Goal: Task Accomplishment & Management: Use online tool/utility

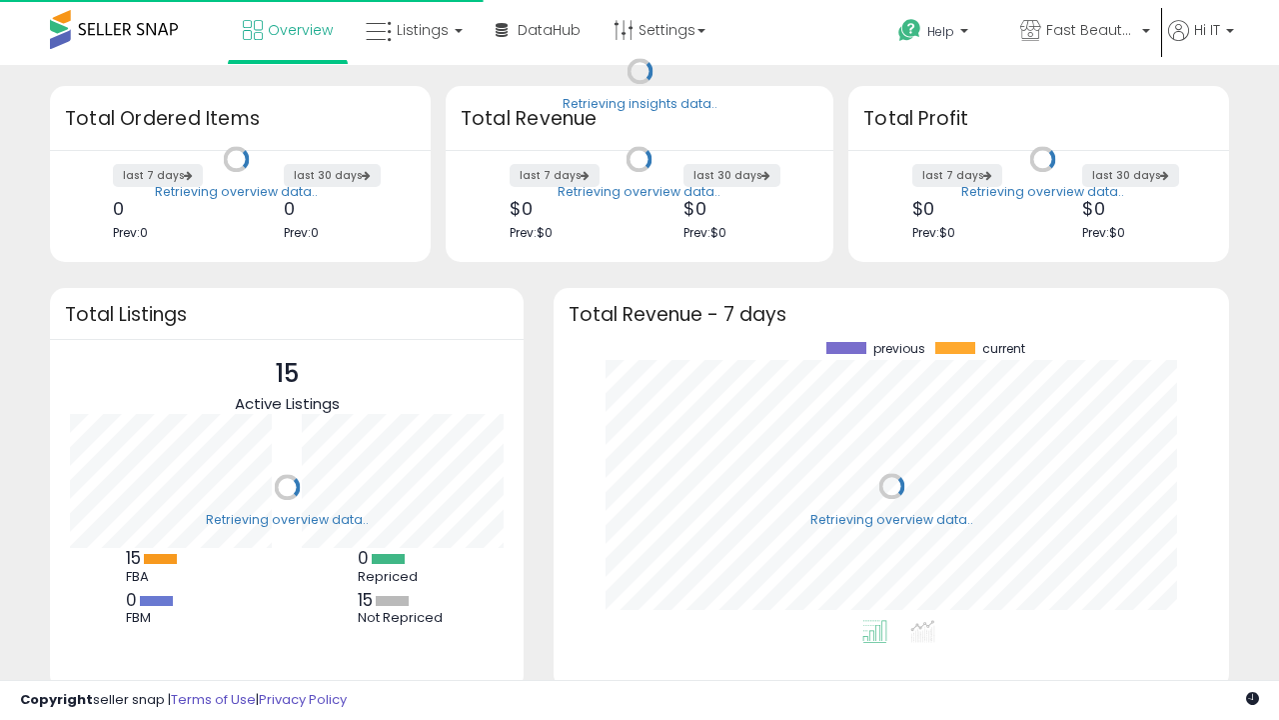
scroll to position [278, 636]
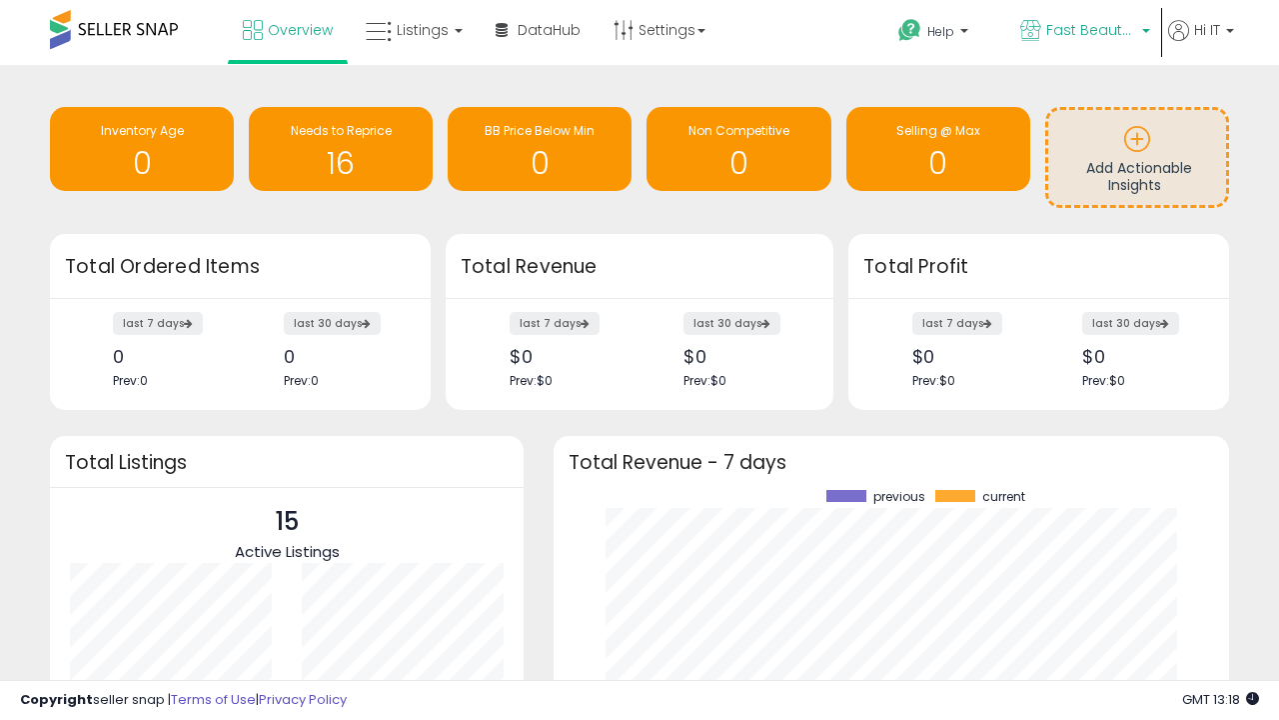
click at [1083, 32] on span "Fast Beauty ([GEOGRAPHIC_DATA])" at bounding box center [1091, 30] width 90 height 20
click at [0, 0] on span "Fast Beauty ([GEOGRAPHIC_DATA])" at bounding box center [0, 0] width 0 height 0
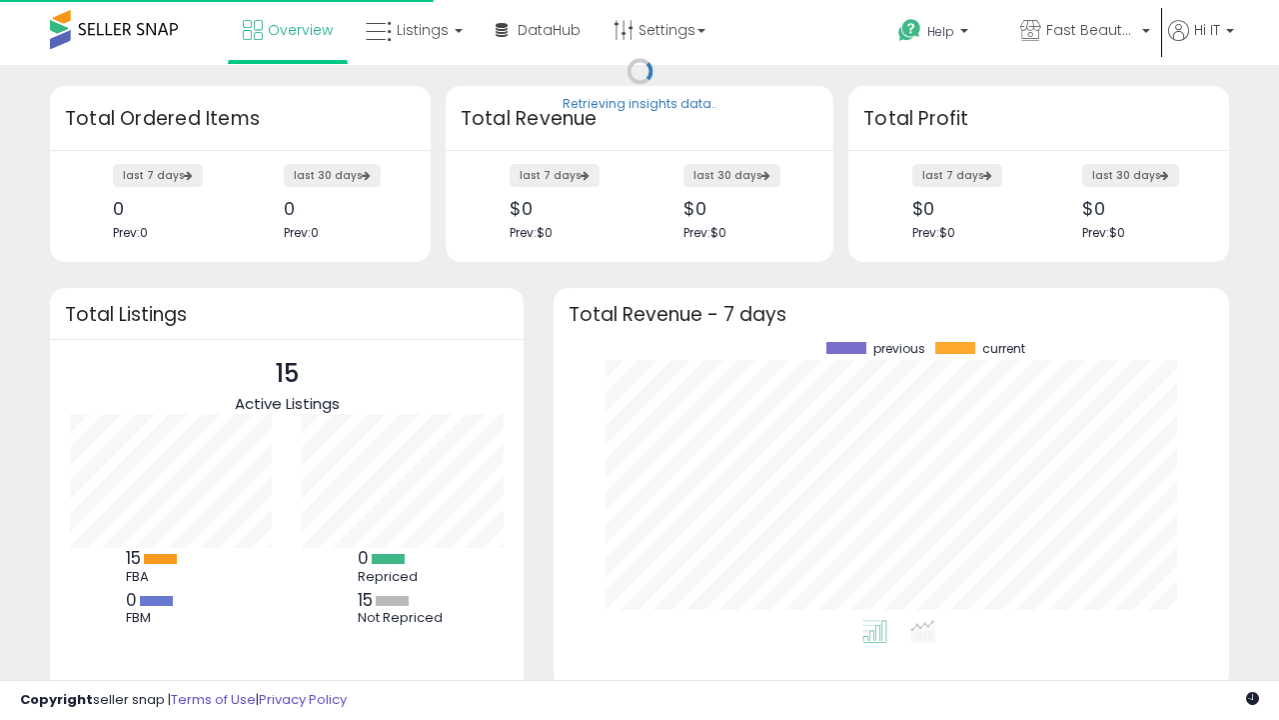
scroll to position [278, 636]
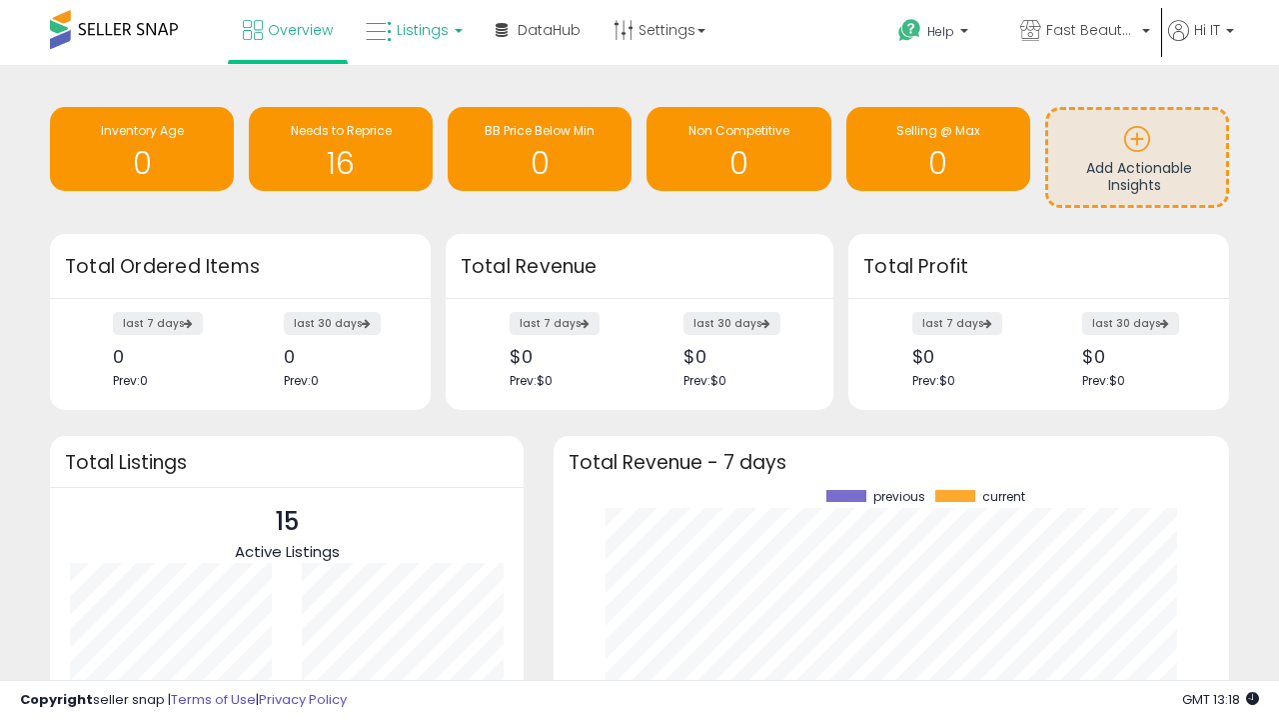
click at [412, 30] on span "Listings" at bounding box center [423, 30] width 52 height 20
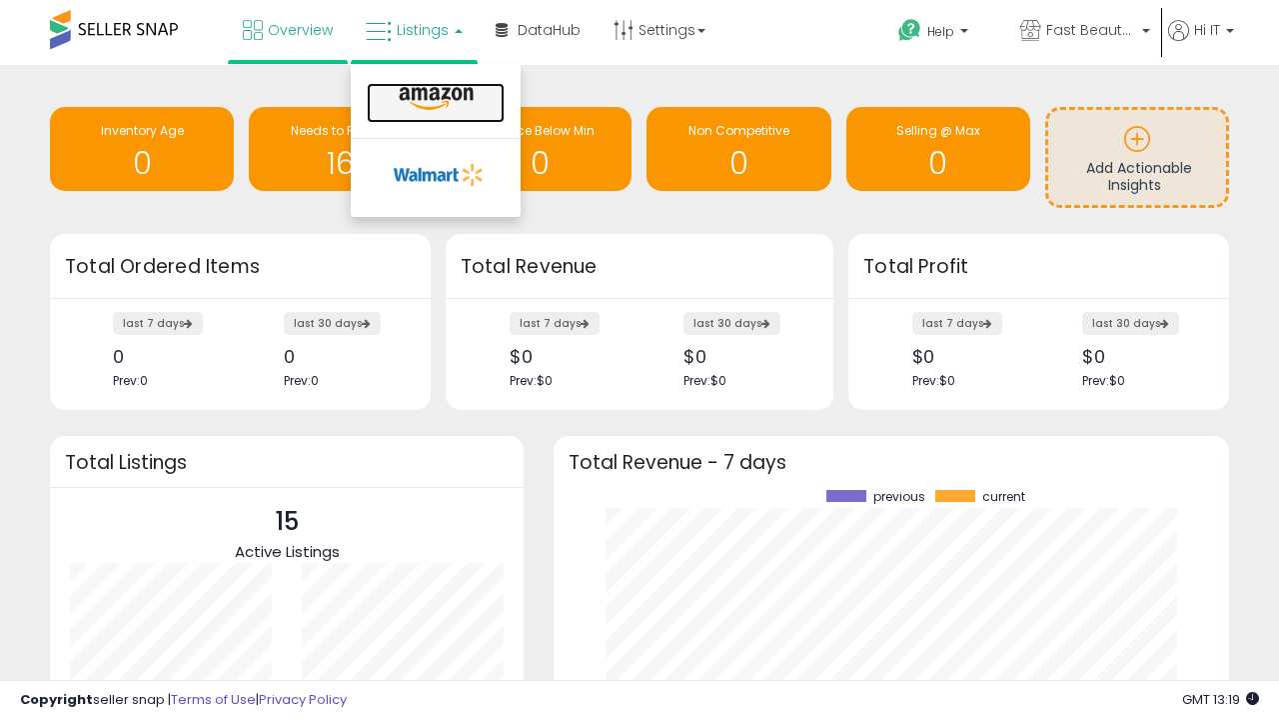
click at [434, 99] on icon at bounding box center [436, 99] width 87 height 26
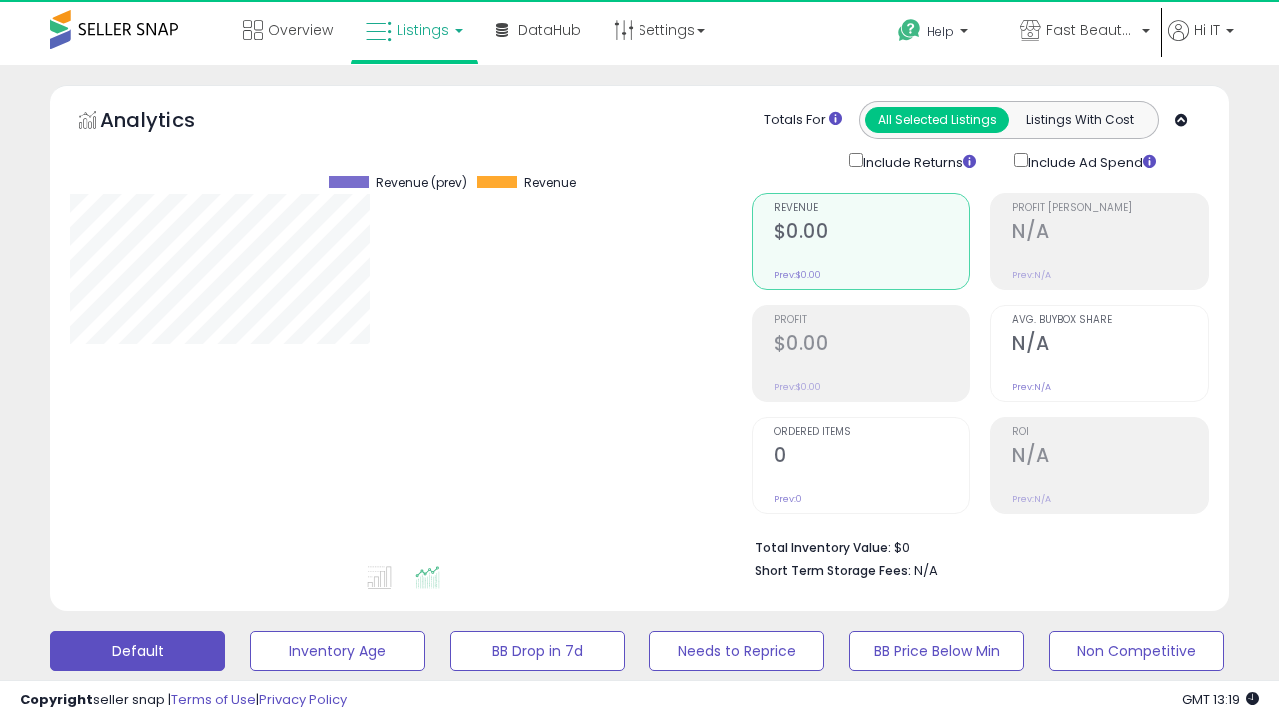
scroll to position [410, 682]
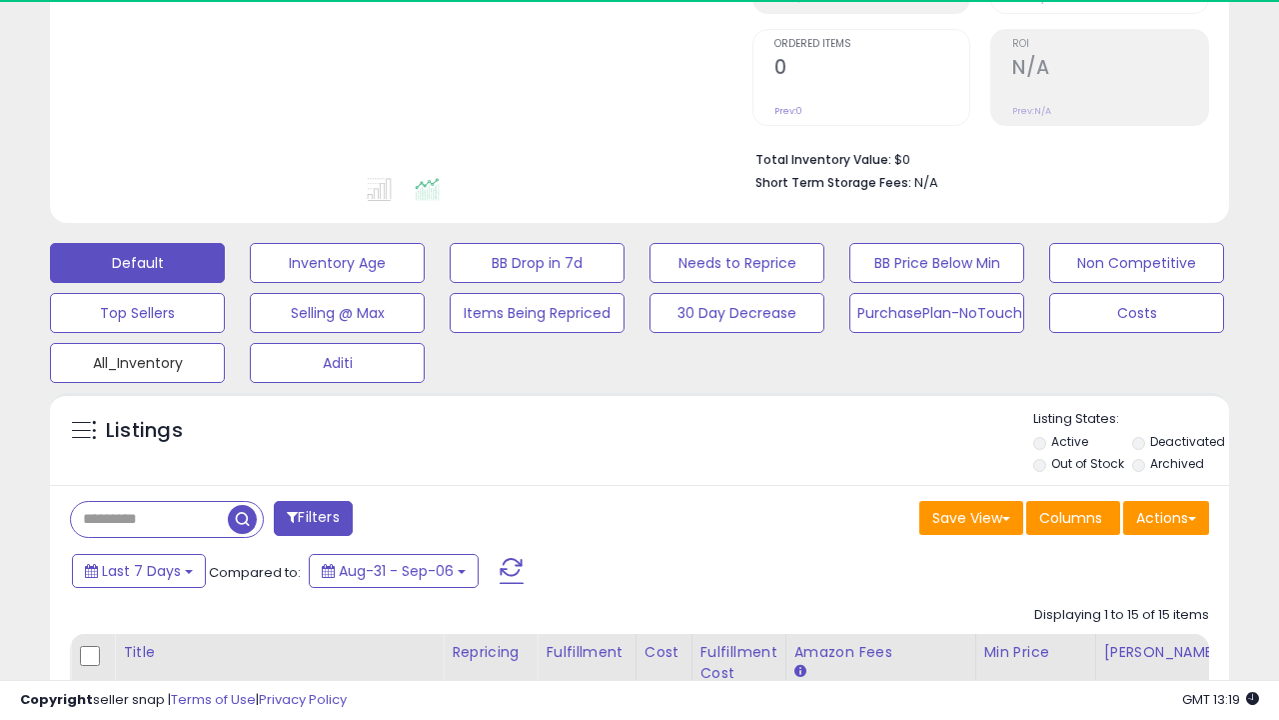
click at [137, 359] on button "All_Inventory" at bounding box center [137, 363] width 175 height 40
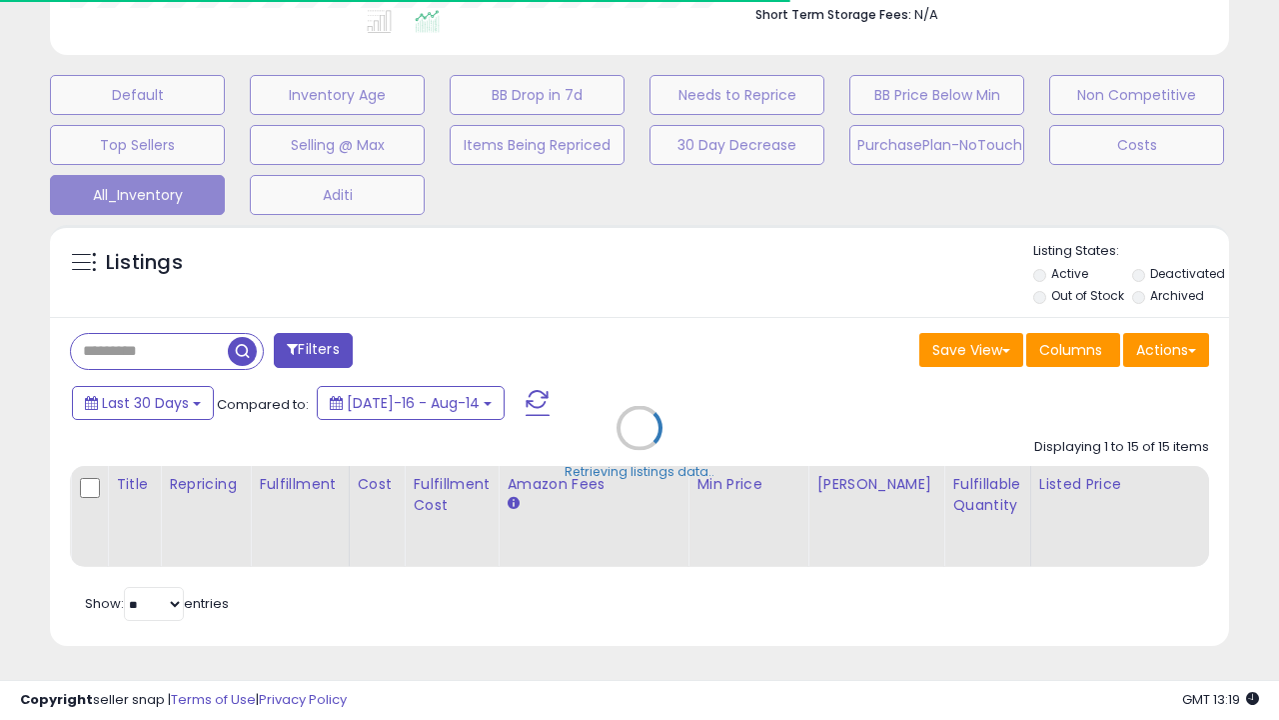
scroll to position [0, 15]
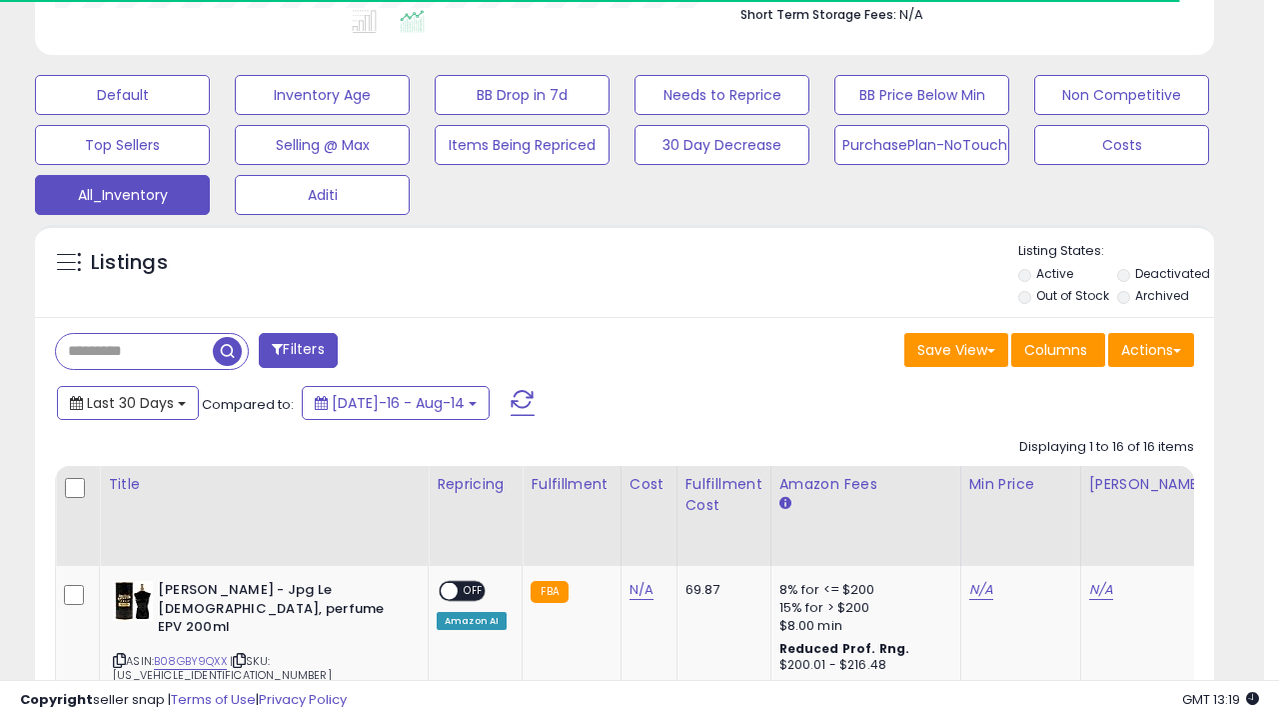
click at [127, 401] on span "Last 30 Days" at bounding box center [130, 403] width 87 height 20
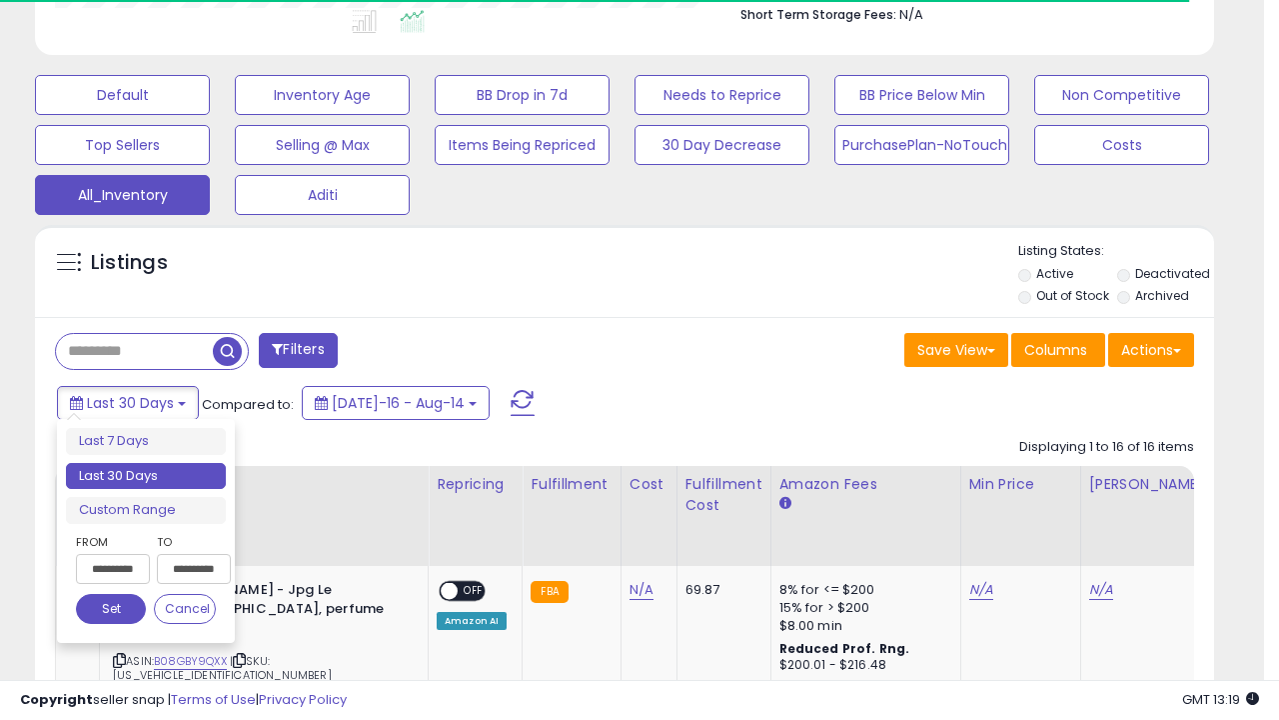
click at [146, 476] on li "Last 30 Days" at bounding box center [146, 476] width 160 height 27
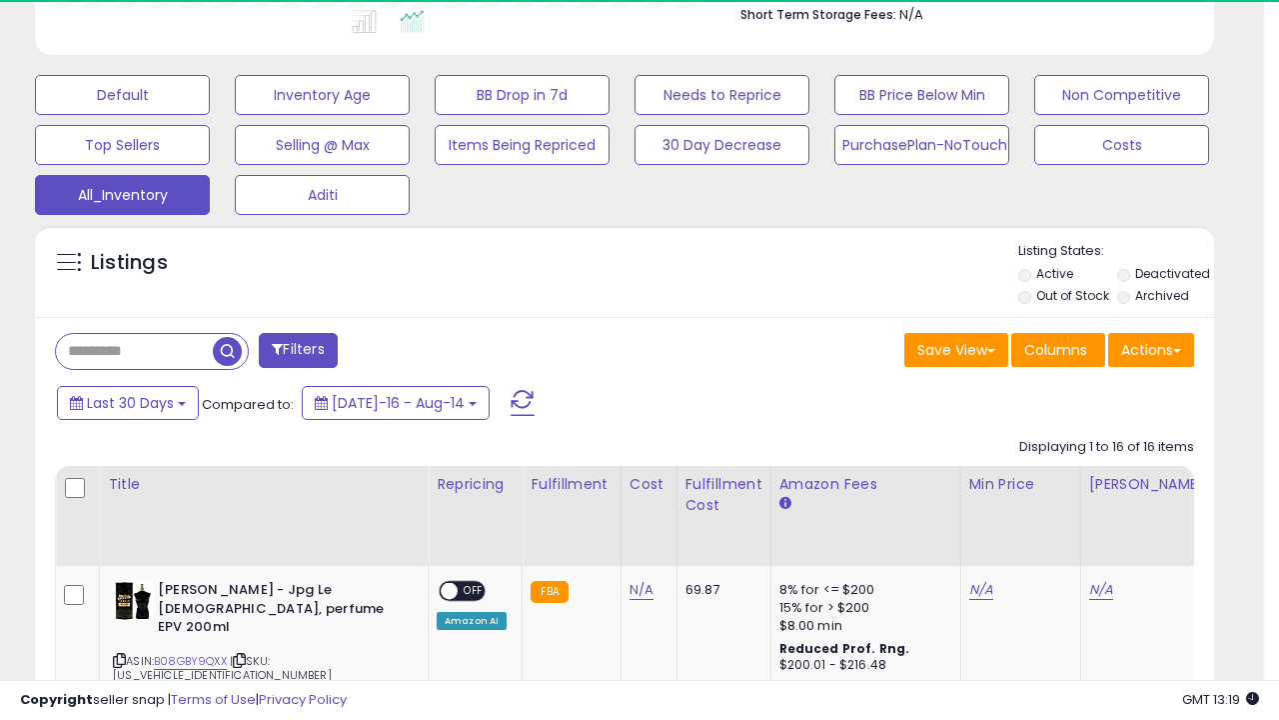
scroll to position [410, 682]
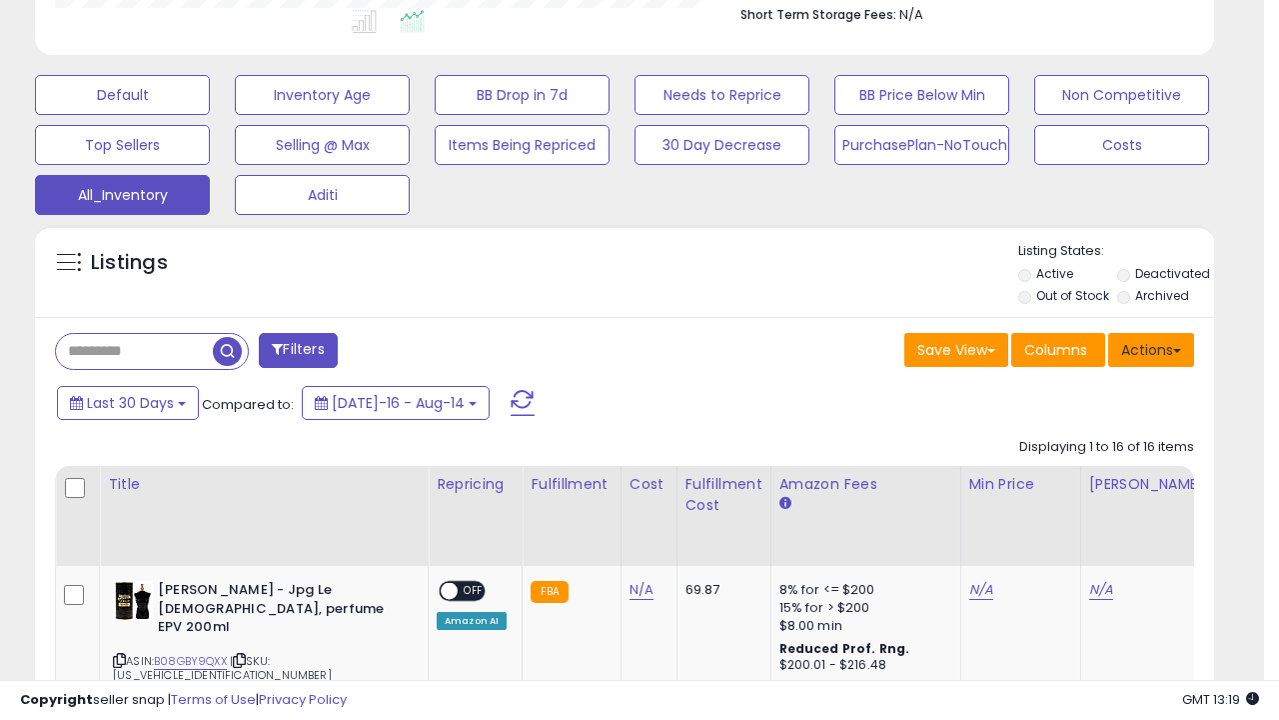
click at [1151, 348] on button "Actions" at bounding box center [1151, 350] width 86 height 34
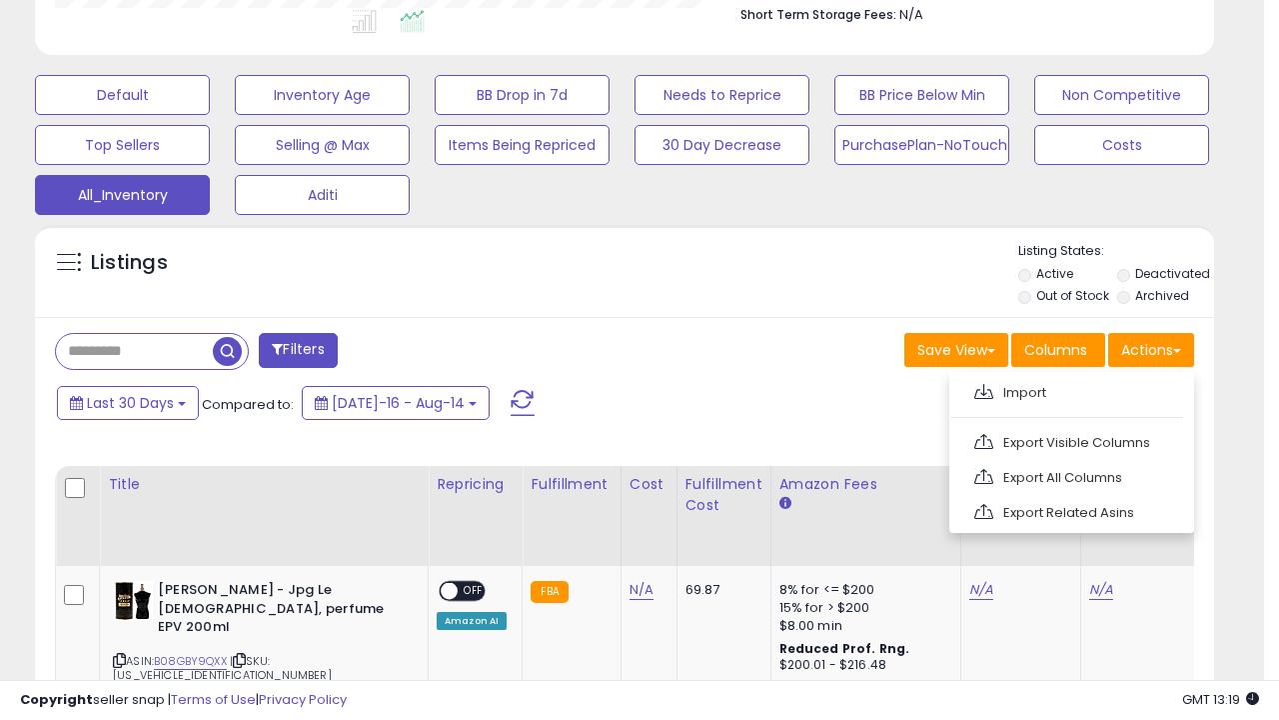
click at [1069, 475] on link "Export All Columns" at bounding box center [1069, 477] width 219 height 31
